Goal: Information Seeking & Learning: Learn about a topic

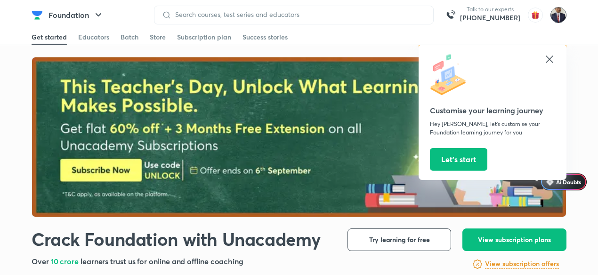
click at [556, 19] on img at bounding box center [558, 15] width 16 height 16
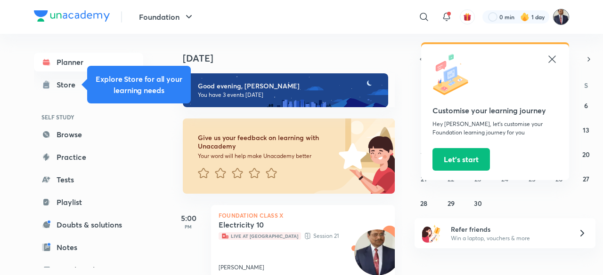
click at [559, 19] on img at bounding box center [561, 17] width 16 height 16
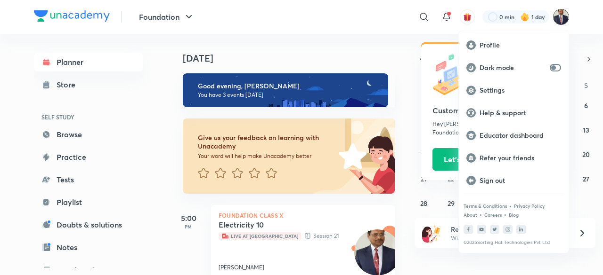
click at [512, 137] on p "Educator dashboard" at bounding box center [519, 135] width 81 height 8
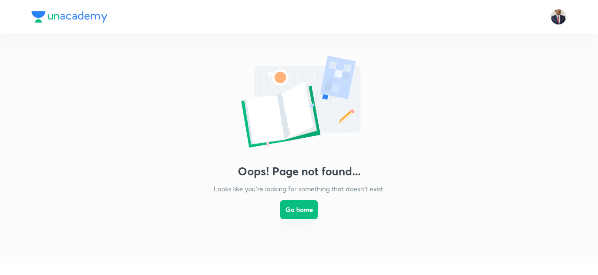
click at [303, 204] on button "Go home" at bounding box center [299, 210] width 38 height 19
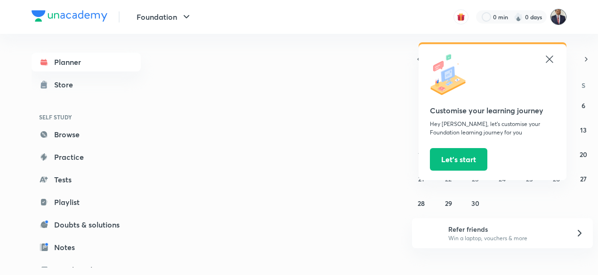
click at [561, 17] on img at bounding box center [558, 17] width 16 height 16
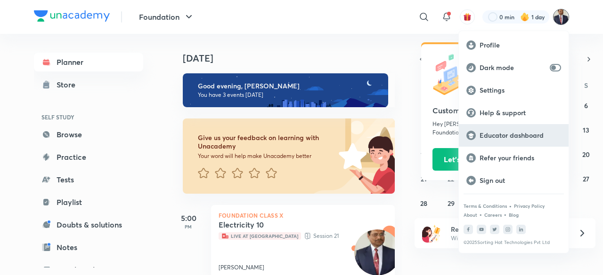
click at [496, 135] on p "Educator dashboard" at bounding box center [519, 135] width 81 height 8
